Goal: Communication & Community: Answer question/provide support

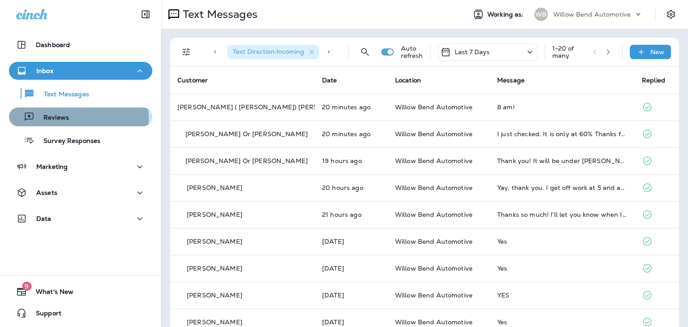
click at [52, 118] on p "Reviews" at bounding box center [51, 118] width 34 height 9
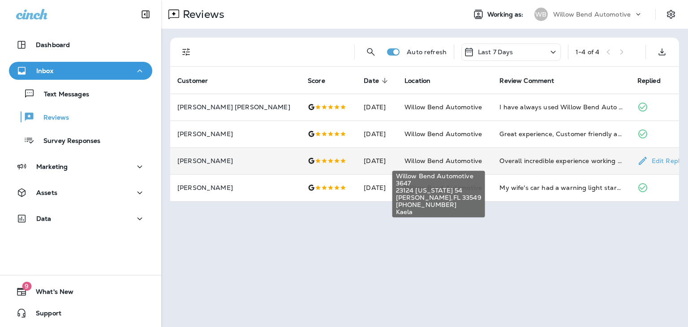
click at [408, 158] on span "Willow Bend Automotive" at bounding box center [442, 161] width 77 height 8
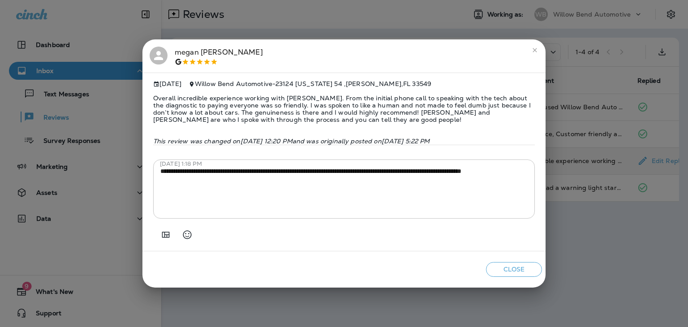
click at [534, 51] on icon "close" at bounding box center [534, 50] width 7 height 7
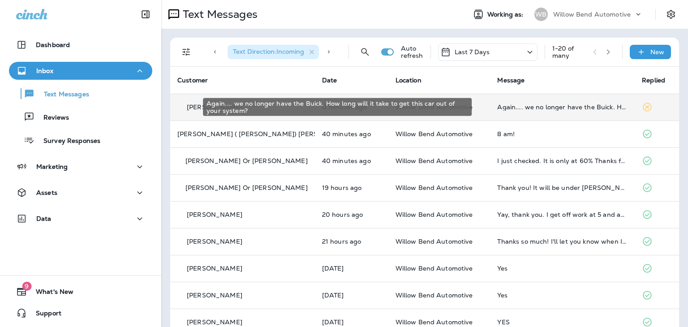
click at [519, 108] on div "Again.... we no longer have the Buick. How long will it take to get this car ou…" at bounding box center [562, 106] width 130 height 7
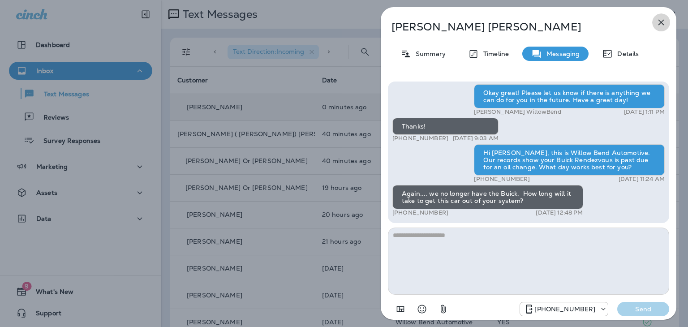
click at [659, 21] on icon "button" at bounding box center [661, 22] width 11 height 11
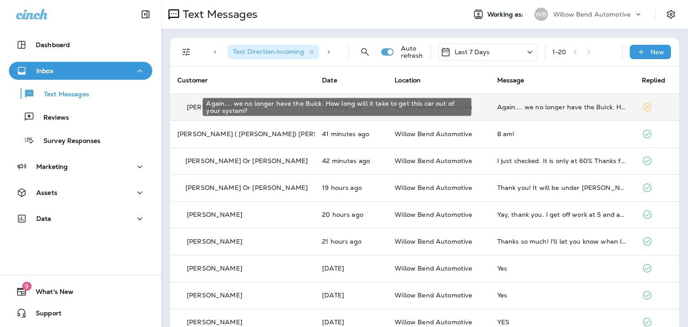
click at [525, 105] on div "Again.... we no longer have the Buick. How long will it take to get this car ou…" at bounding box center [562, 106] width 130 height 7
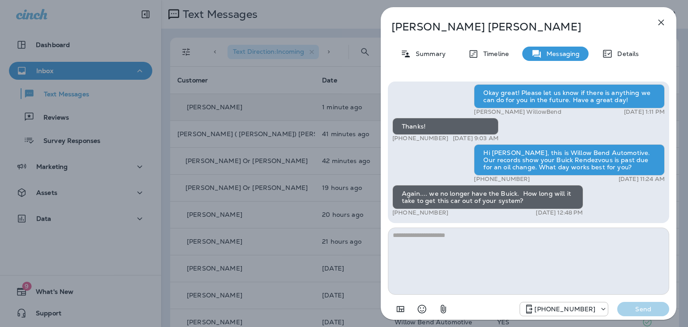
click at [457, 242] on textarea at bounding box center [528, 260] width 281 height 67
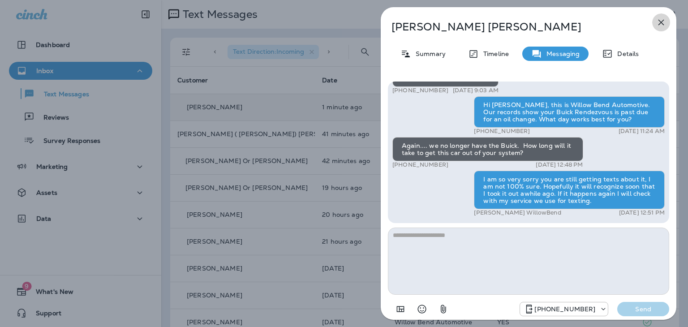
click at [665, 20] on icon "button" at bounding box center [661, 22] width 11 height 11
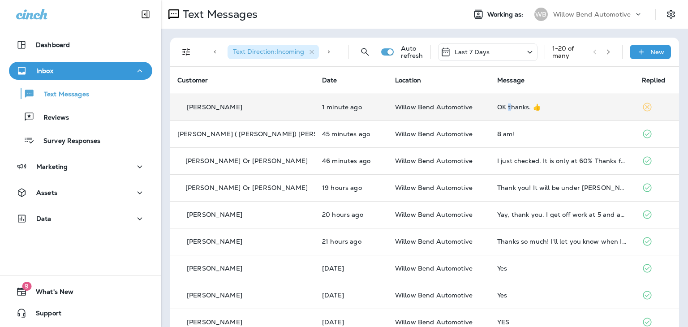
click at [497, 107] on div "OK thanks. 👍" at bounding box center [562, 106] width 130 height 7
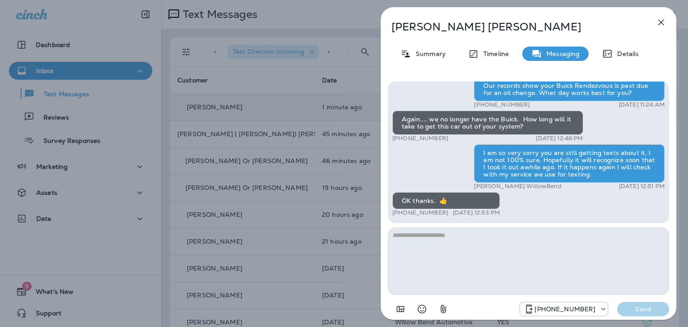
click at [469, 239] on textarea at bounding box center [528, 260] width 281 height 67
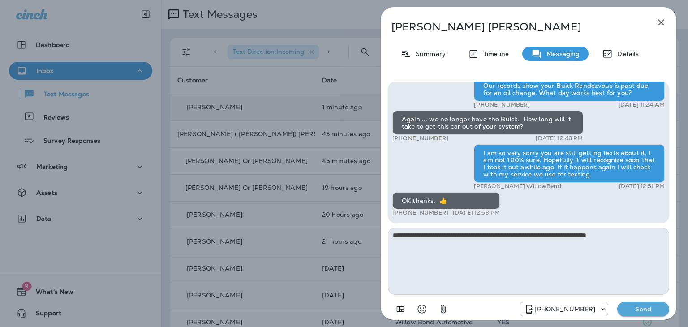
type textarea "**********"
click at [645, 309] on p "Send" at bounding box center [643, 309] width 38 height 8
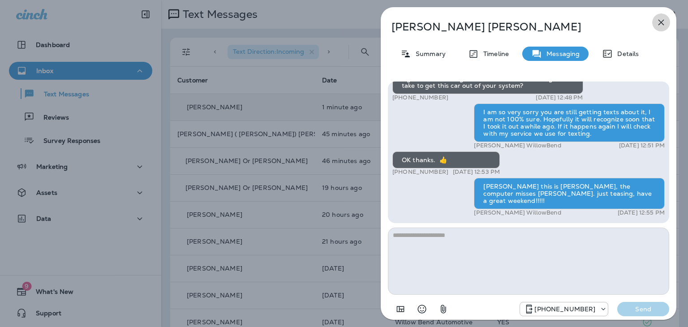
click at [662, 21] on icon "button" at bounding box center [661, 23] width 6 height 6
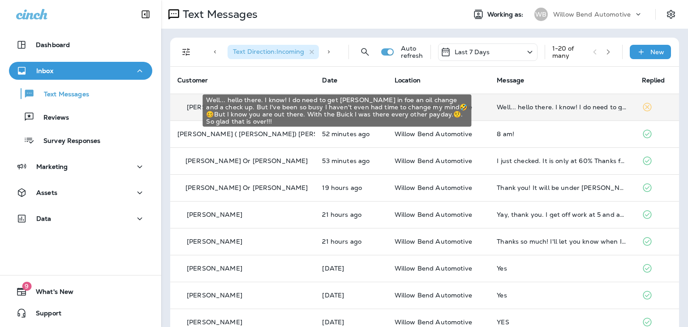
click at [536, 104] on div "Well... hello there. I know! I do need to get Toby in foe an oil change and a c…" at bounding box center [562, 106] width 130 height 7
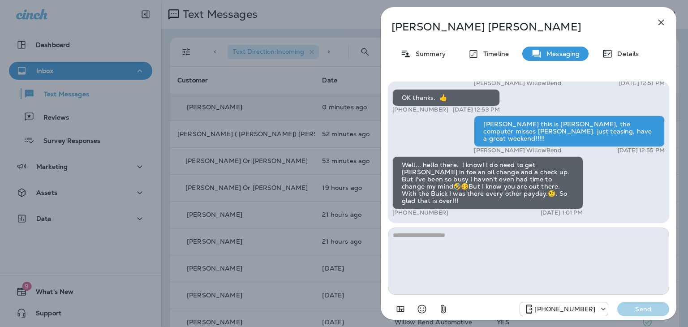
click at [443, 239] on textarea at bounding box center [528, 260] width 281 height 67
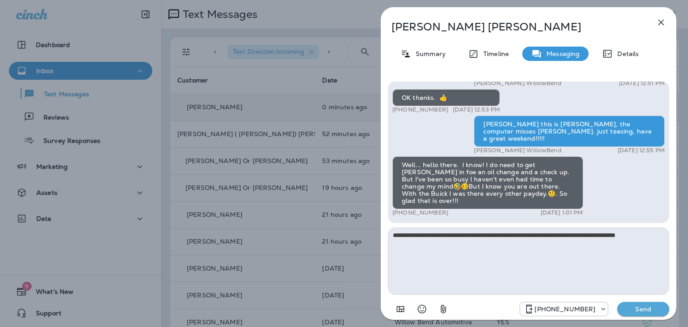
type textarea "**********"
click at [652, 310] on p "Send" at bounding box center [643, 309] width 38 height 8
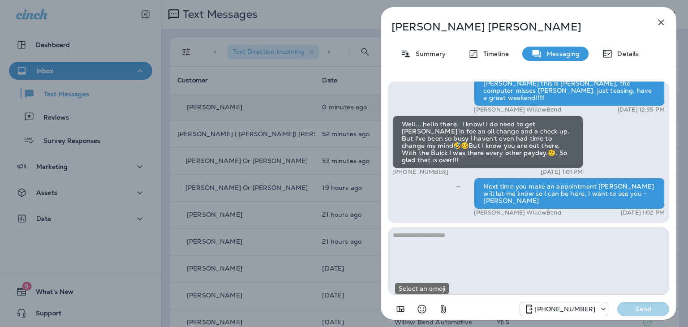
click at [424, 306] on icon "Select an emoji" at bounding box center [422, 309] width 9 height 9
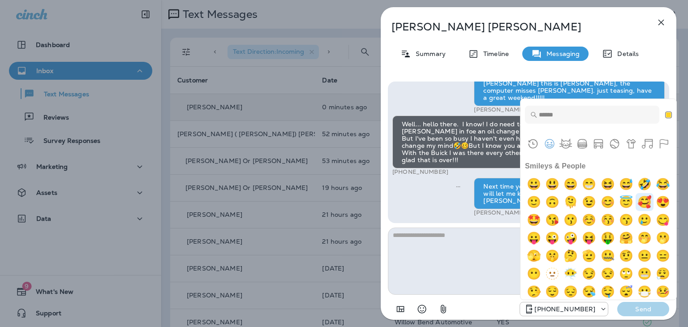
click at [635, 211] on img "smiling face with 3 hearts" at bounding box center [644, 202] width 18 height 18
type textarea "**"
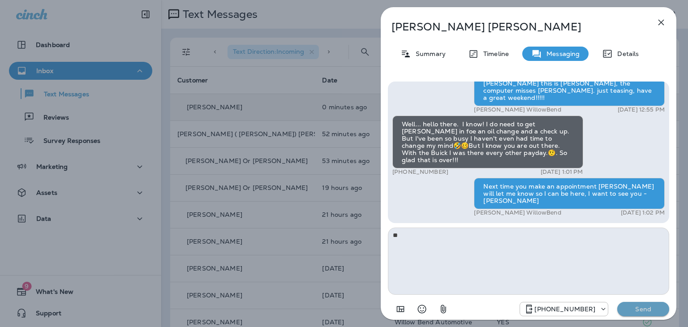
click at [639, 309] on p "Send" at bounding box center [643, 309] width 38 height 8
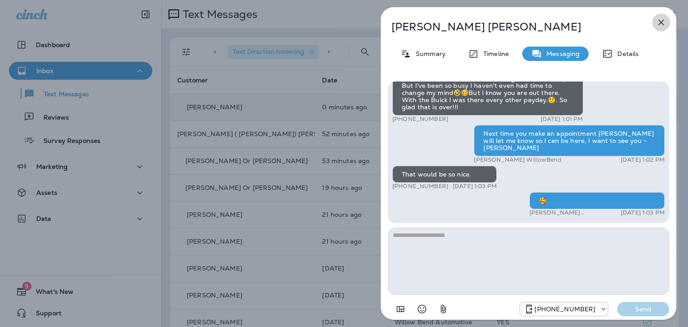
click at [657, 26] on icon "button" at bounding box center [661, 22] width 11 height 11
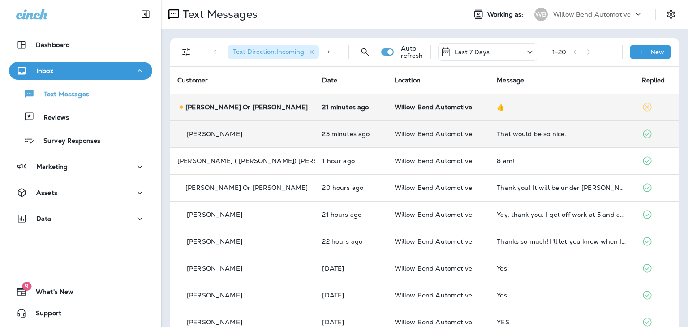
click at [514, 131] on div "That would be so nice." at bounding box center [562, 133] width 130 height 7
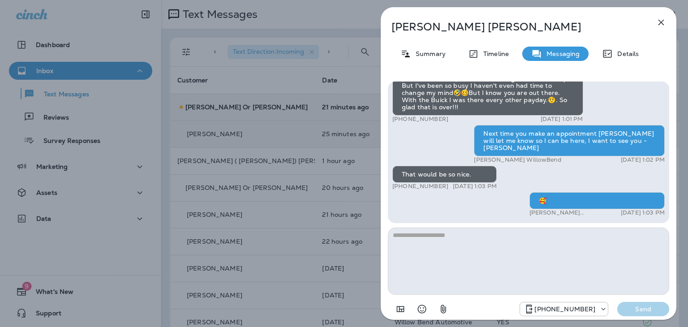
click at [657, 24] on icon "button" at bounding box center [661, 22] width 11 height 11
